Goal: Complete application form

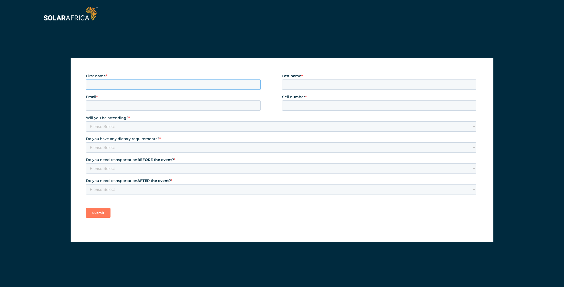
click at [156, 84] on input "First name *" at bounding box center [173, 84] width 175 height 10
type input "Kevin"
click at [183, 103] on input "Email *" at bounding box center [173, 105] width 175 height 10
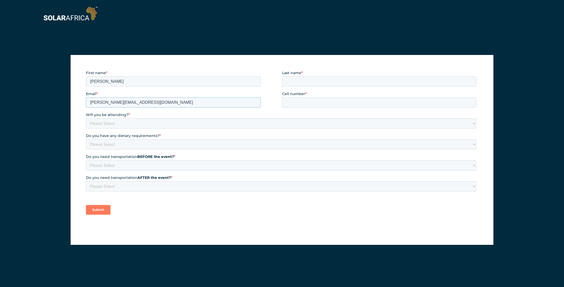
type input "kevin@zibo.co.za"
click at [173, 123] on select "Please Select Yes No" at bounding box center [281, 123] width 390 height 10
select select "Yes"
click at [86, 118] on select "Please Select Yes No" at bounding box center [281, 123] width 390 height 10
click at [163, 142] on select "Please Select None Halaal Vegeterian Other" at bounding box center [281, 144] width 390 height 10
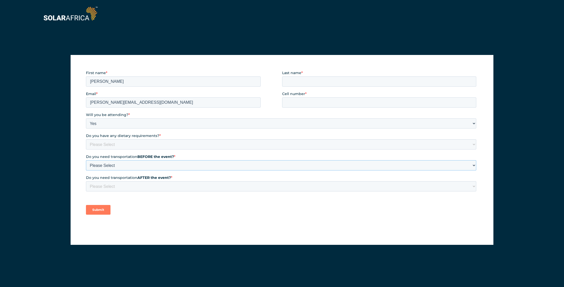
click at [160, 163] on div "Do you need transportation BEFORE the event? * Please Select Yes No" at bounding box center [282, 162] width 392 height 16
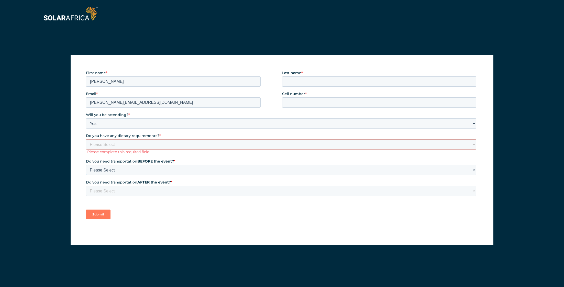
select select "No"
click at [86, 165] on select "Please Select Yes No" at bounding box center [281, 170] width 390 height 10
click at [137, 188] on select "Please Select Yes No" at bounding box center [281, 191] width 390 height 10
select select "No"
click at [86, 186] on select "Please Select Yes No" at bounding box center [281, 191] width 390 height 10
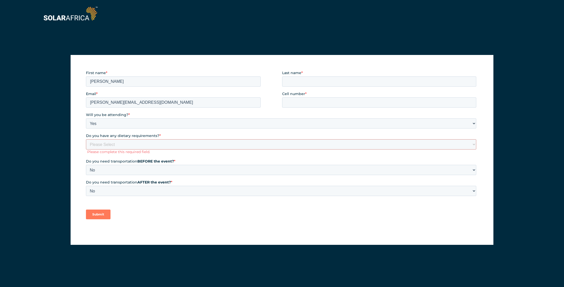
click at [102, 216] on input "Submit" at bounding box center [98, 215] width 25 height 10
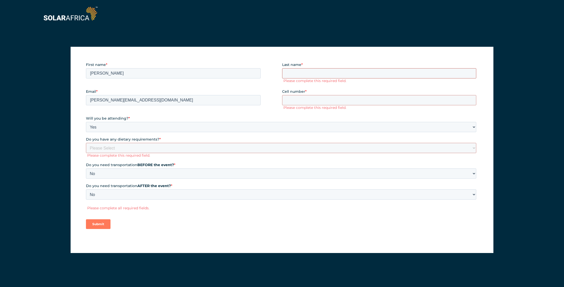
click at [313, 71] on input "Last name *" at bounding box center [379, 73] width 194 height 10
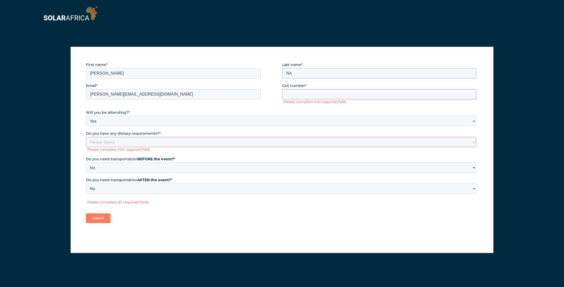
type input "NA"
click at [315, 93] on input "Cell number *" at bounding box center [379, 94] width 194 height 10
type input "NA"
click at [235, 141] on select "Please Select None Halaal Vegeterian Other" at bounding box center [281, 142] width 390 height 10
select select "None"
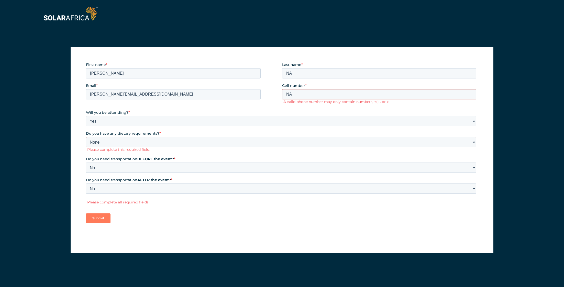
click at [86, 137] on select "Please Select None Halaal Vegeterian Other" at bounding box center [281, 142] width 390 height 10
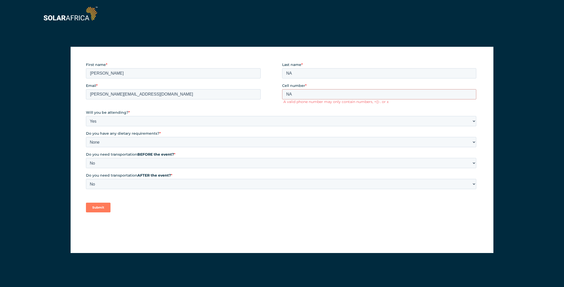
click at [104, 207] on input "Submit" at bounding box center [98, 208] width 25 height 10
click at [296, 95] on input "NA" at bounding box center [379, 94] width 194 height 10
type input "N"
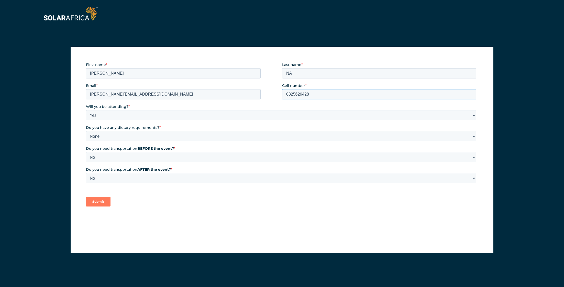
type input "0825629428"
click at [103, 202] on input "Submit" at bounding box center [98, 202] width 25 height 10
